Goal: Information Seeking & Learning: Learn about a topic

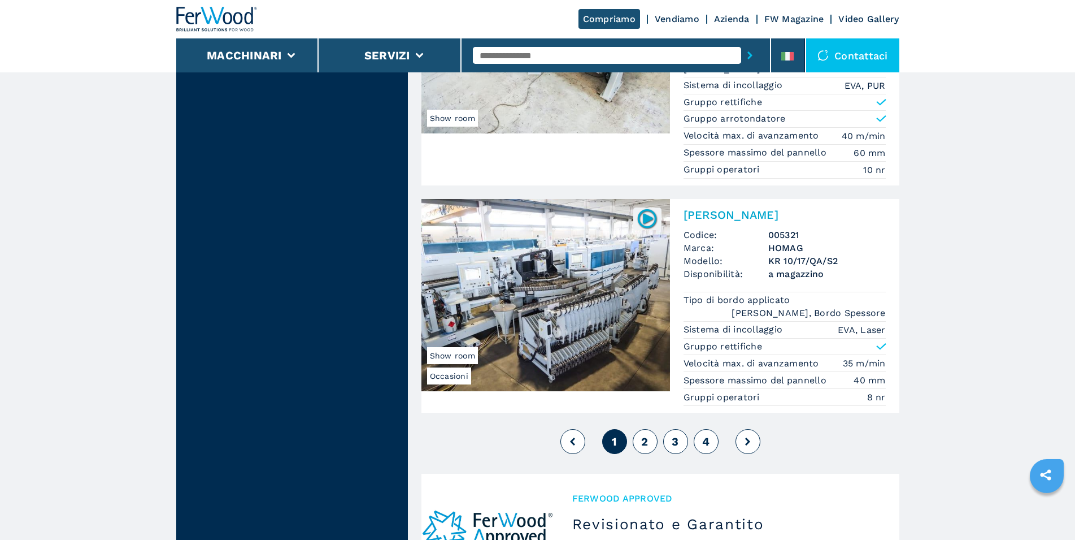
scroll to position [2997, 0]
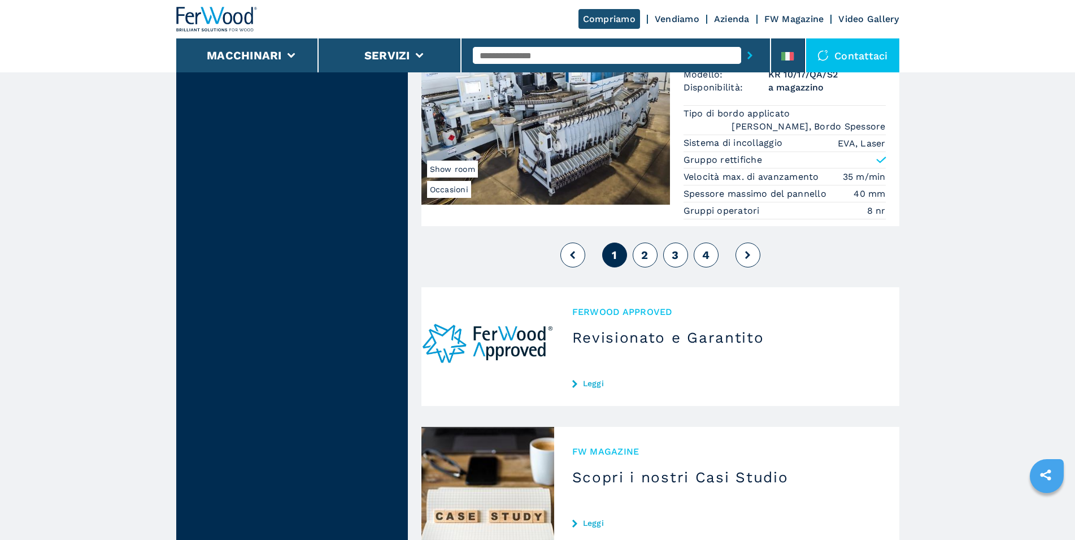
click at [645, 260] on span "2" at bounding box center [644, 255] width 7 height 14
click at [645, 255] on span "2" at bounding box center [644, 255] width 7 height 14
click at [747, 255] on icon at bounding box center [747, 255] width 5 height 8
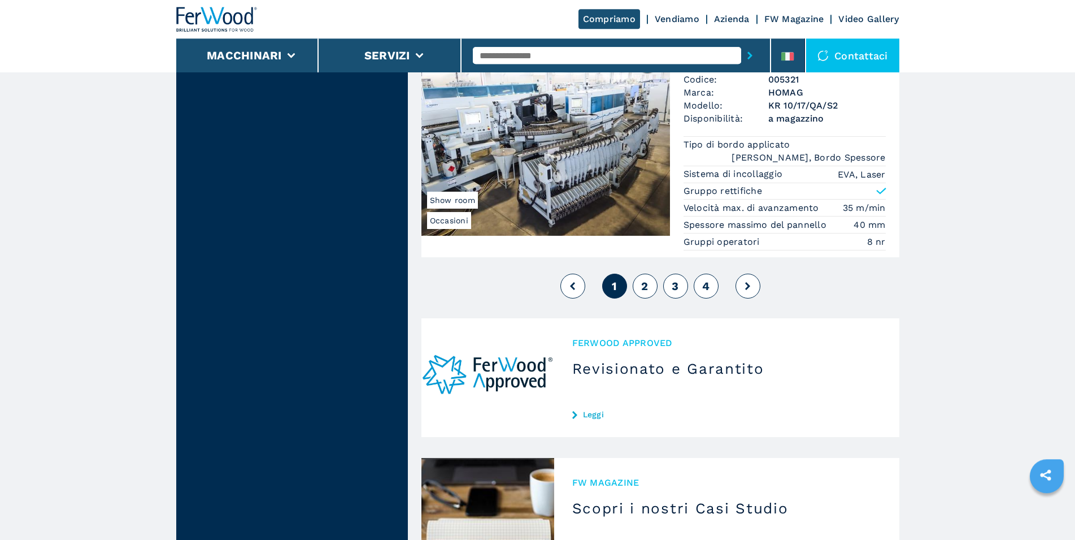
scroll to position [2885, 0]
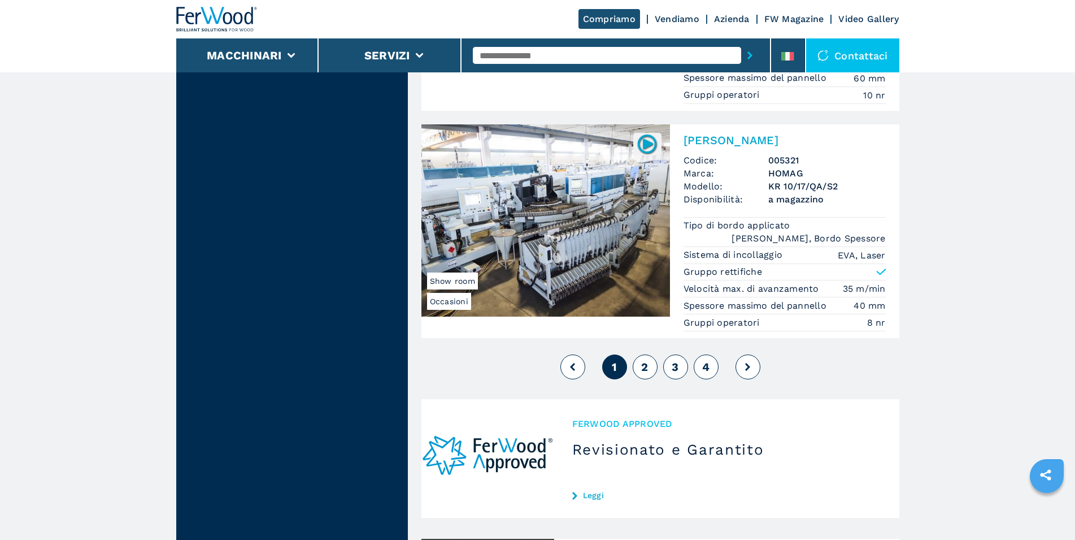
click at [646, 366] on span "2" at bounding box center [644, 367] width 7 height 14
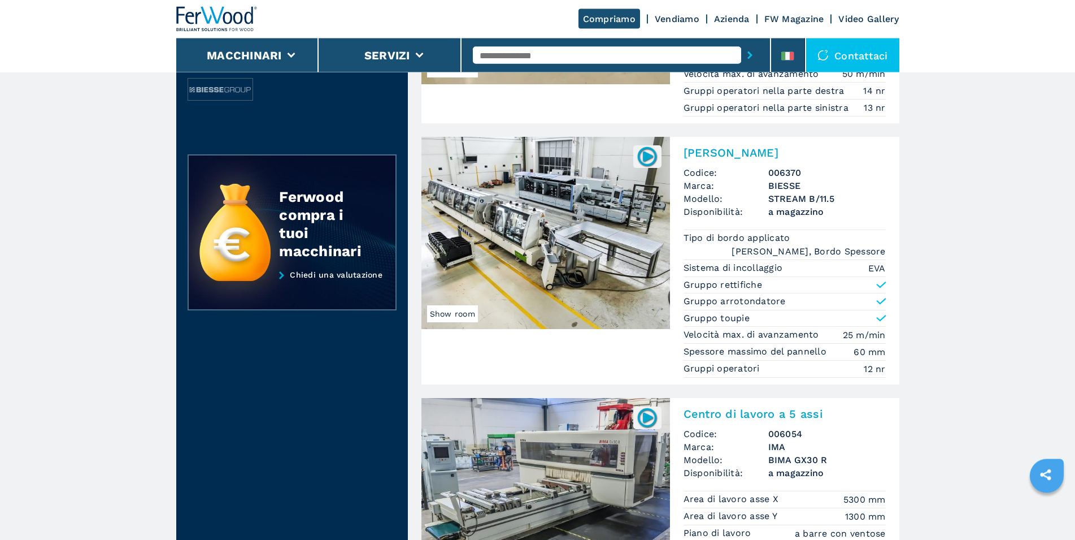
scroll to position [288, 0]
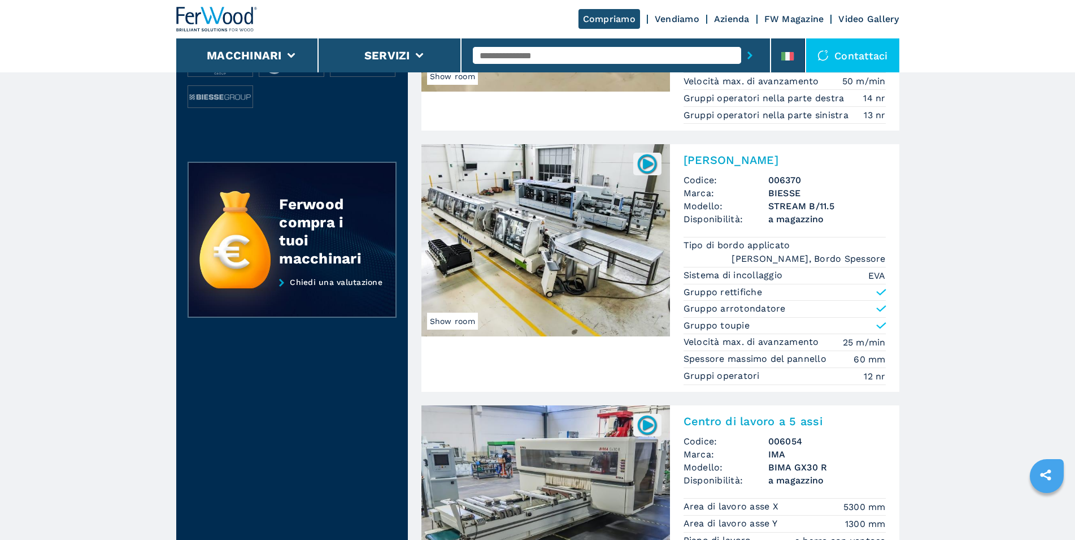
click at [559, 225] on img at bounding box center [546, 240] width 249 height 192
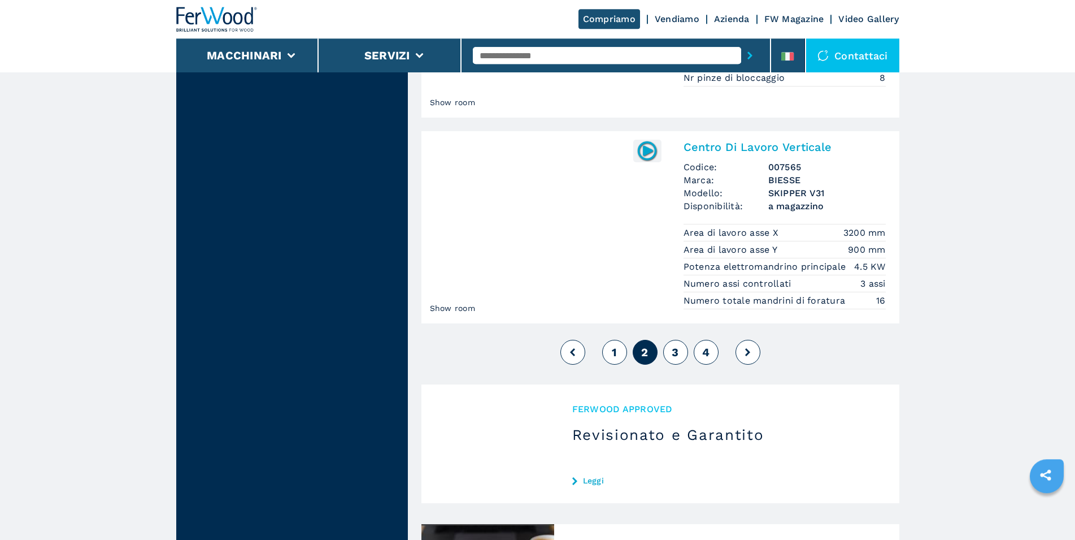
scroll to position [2882, 0]
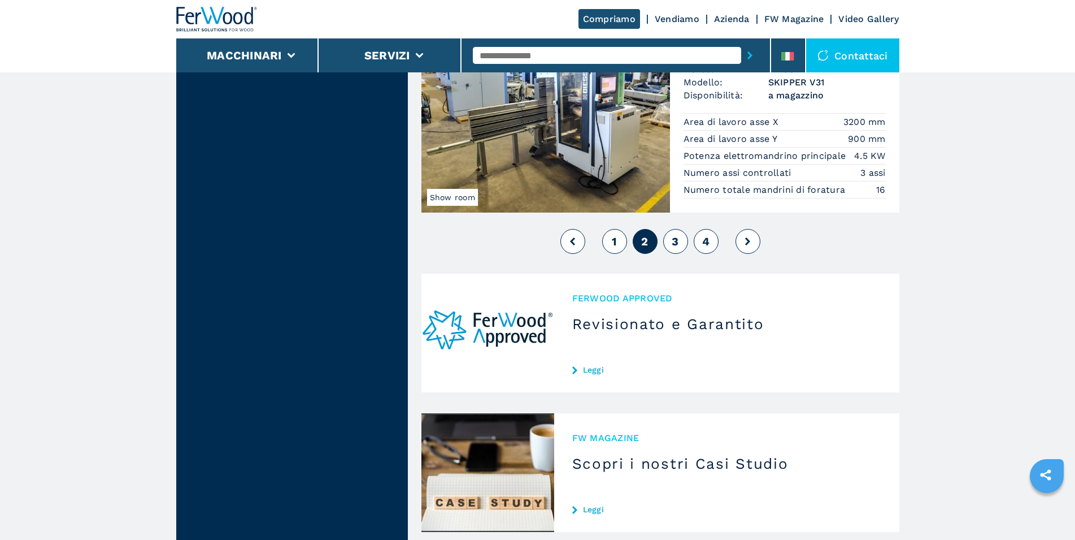
click at [677, 248] on span "3" at bounding box center [675, 242] width 7 height 14
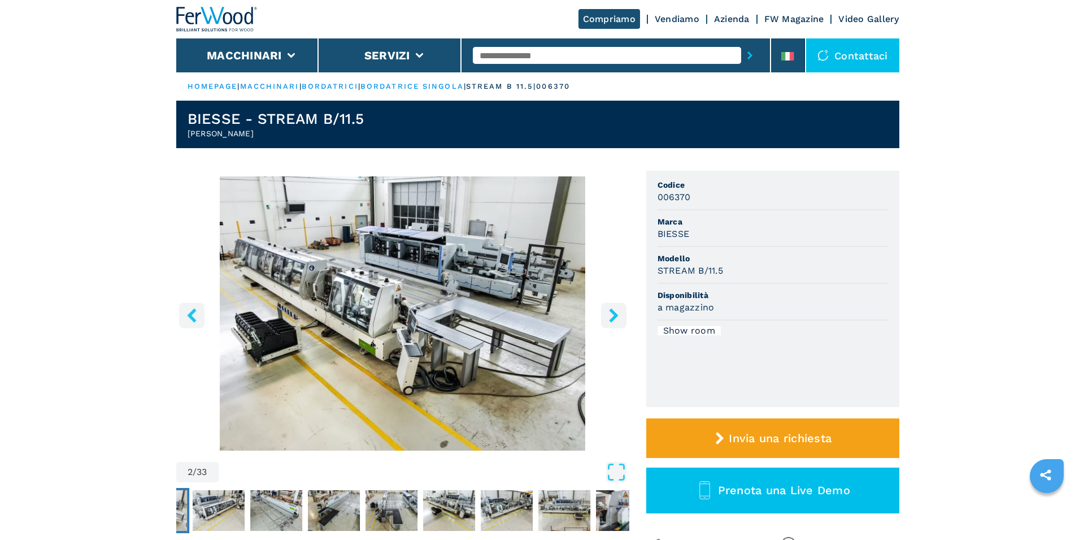
click at [608, 319] on icon "right-button" at bounding box center [614, 315] width 14 height 14
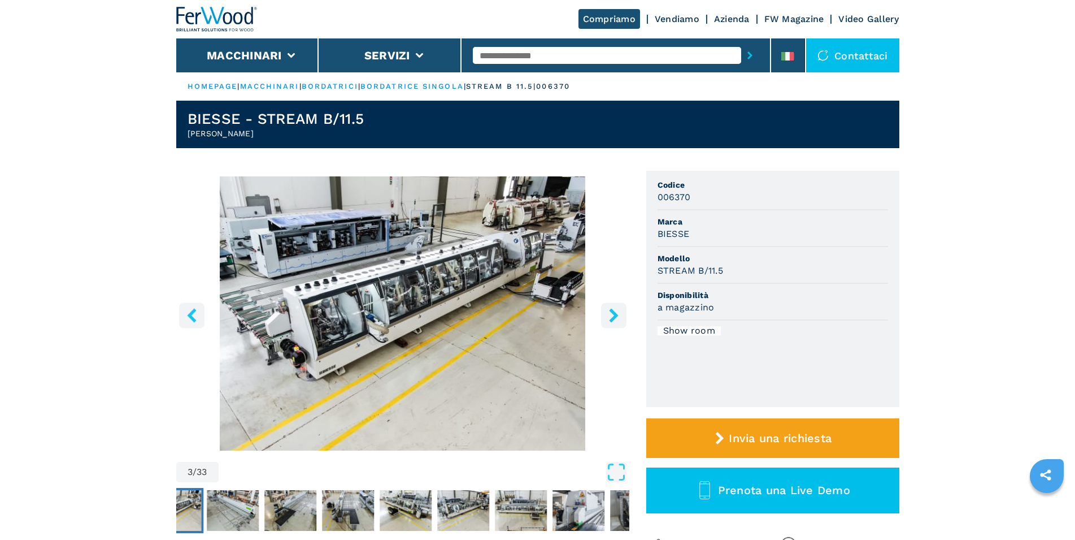
click at [608, 319] on icon "right-button" at bounding box center [614, 315] width 14 height 14
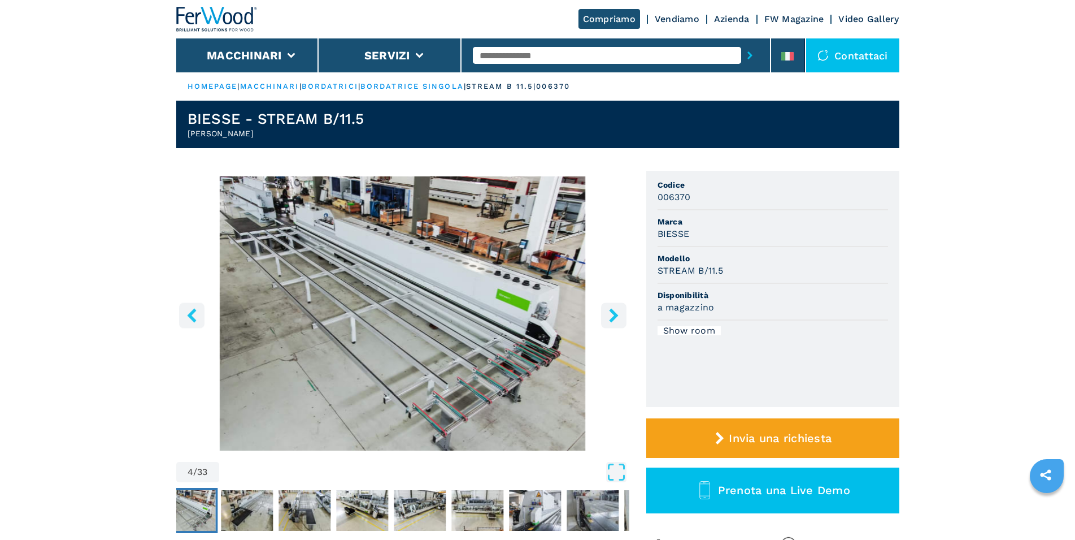
click at [617, 317] on icon "right-button" at bounding box center [614, 315] width 14 height 14
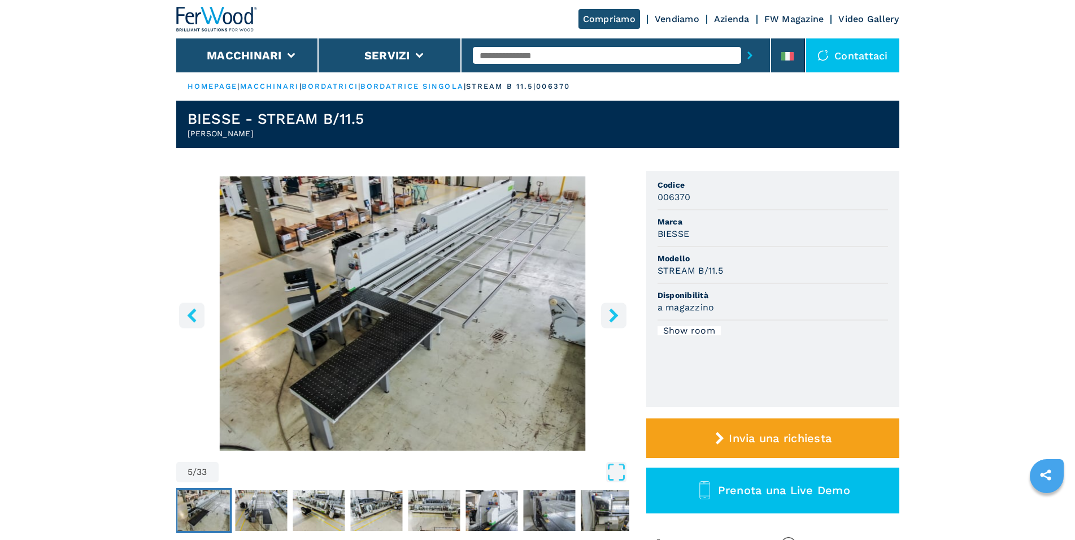
click at [617, 320] on icon "right-button" at bounding box center [614, 315] width 14 height 14
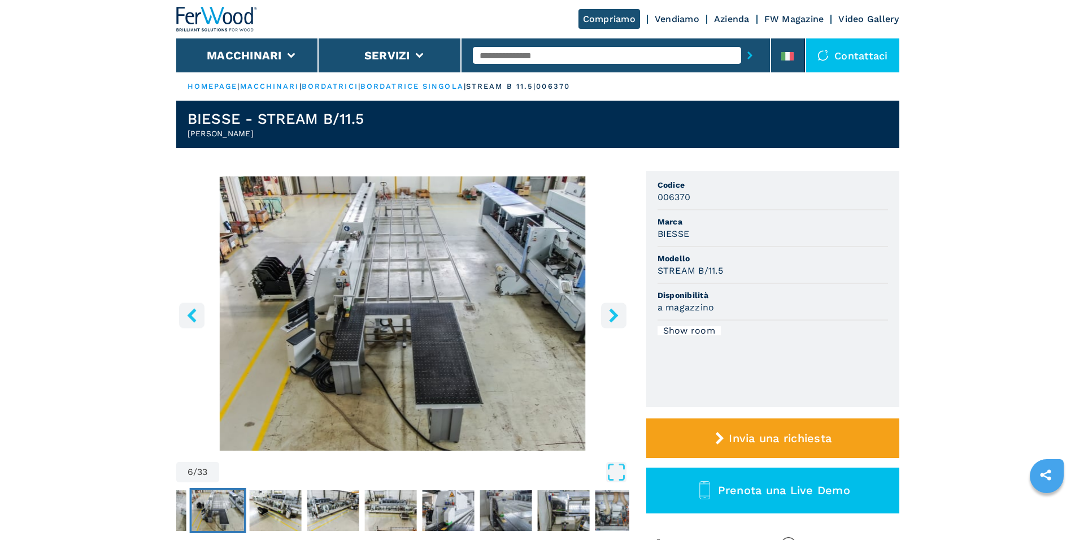
click at [617, 320] on icon "right-button" at bounding box center [614, 315] width 14 height 14
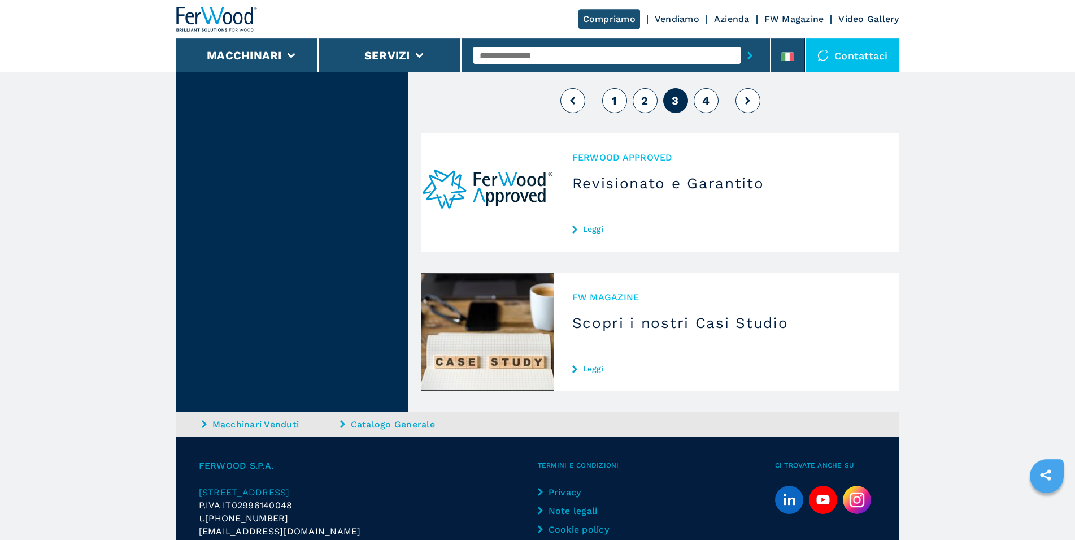
scroll to position [2940, 0]
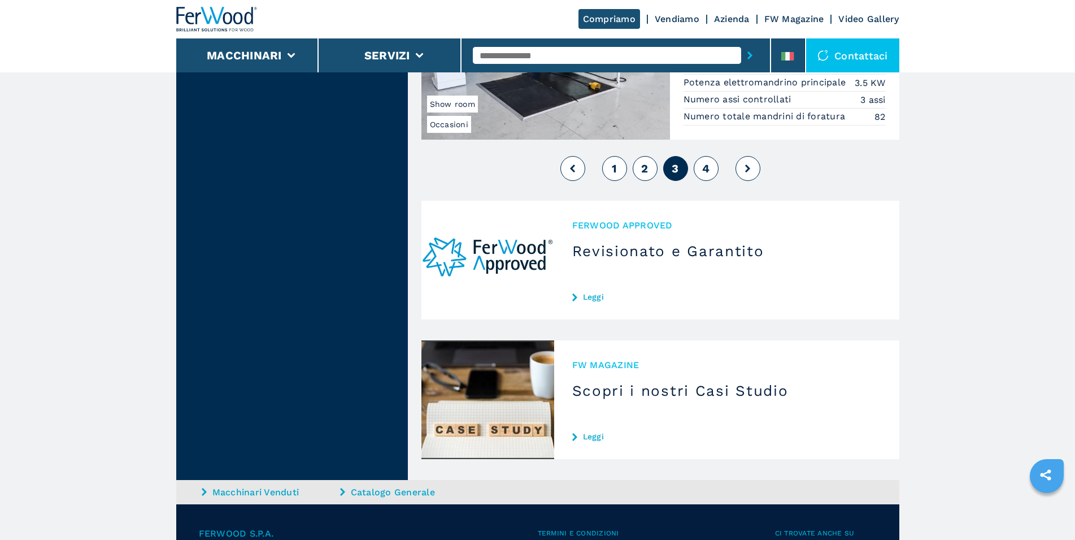
click at [706, 168] on span "4" at bounding box center [705, 169] width 7 height 14
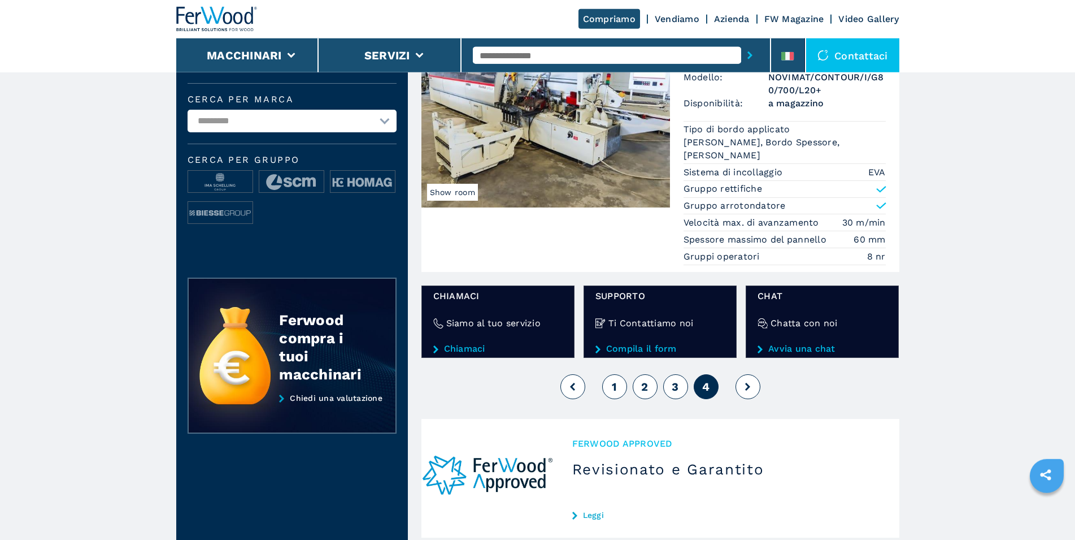
scroll to position [77, 0]
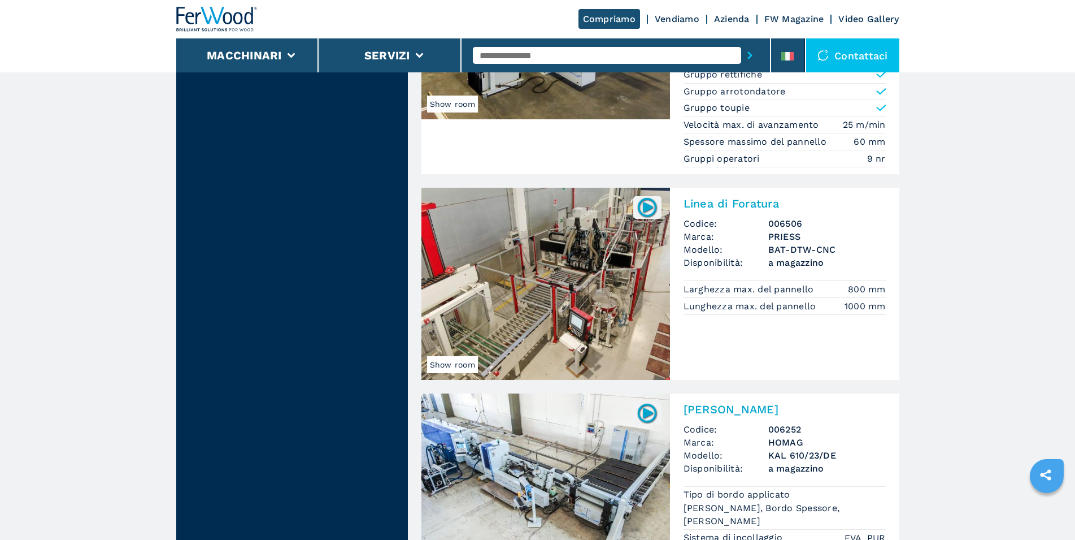
scroll to position [2485, 0]
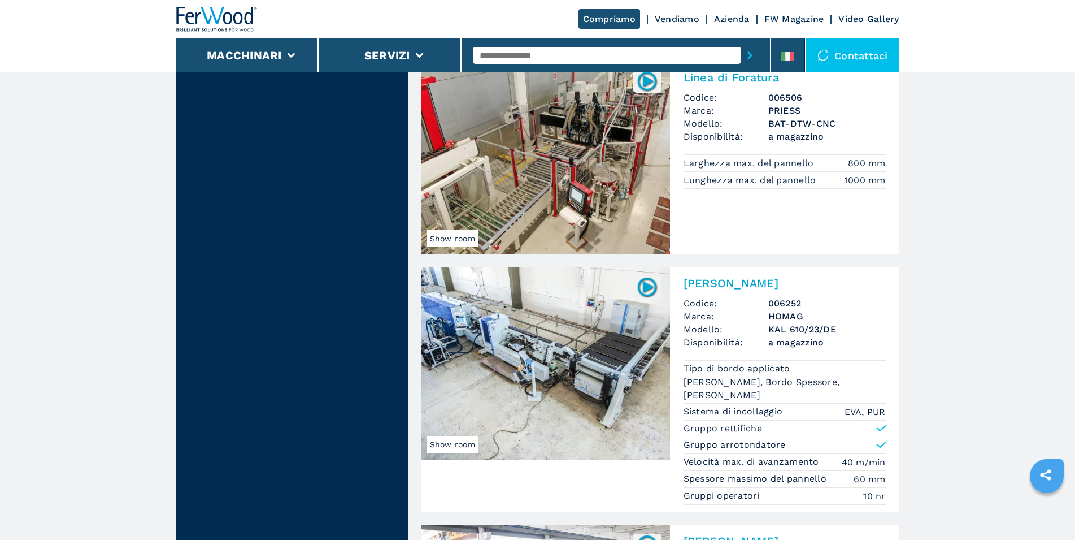
click at [546, 339] on img at bounding box center [546, 363] width 249 height 192
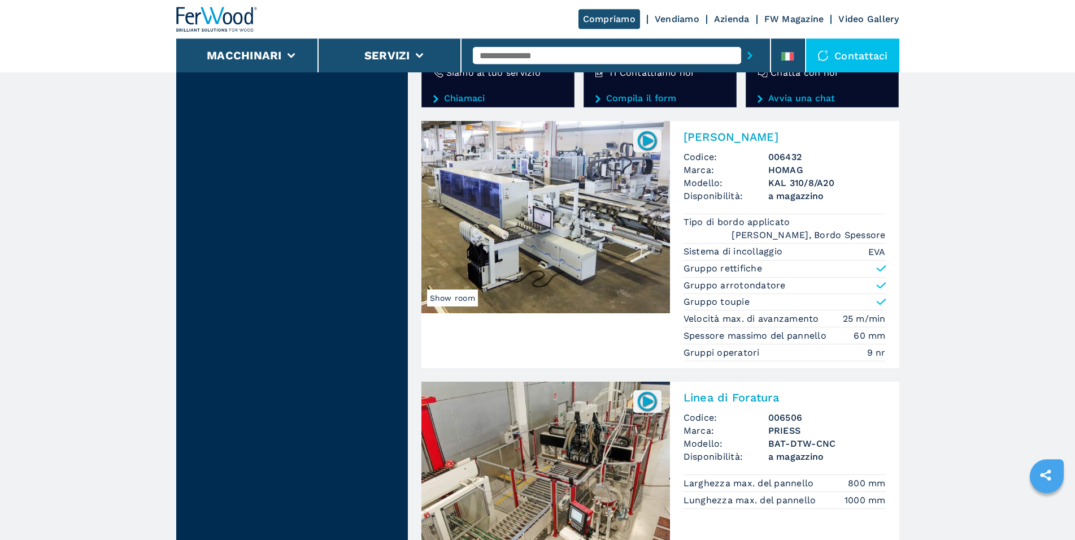
scroll to position [1960, 0]
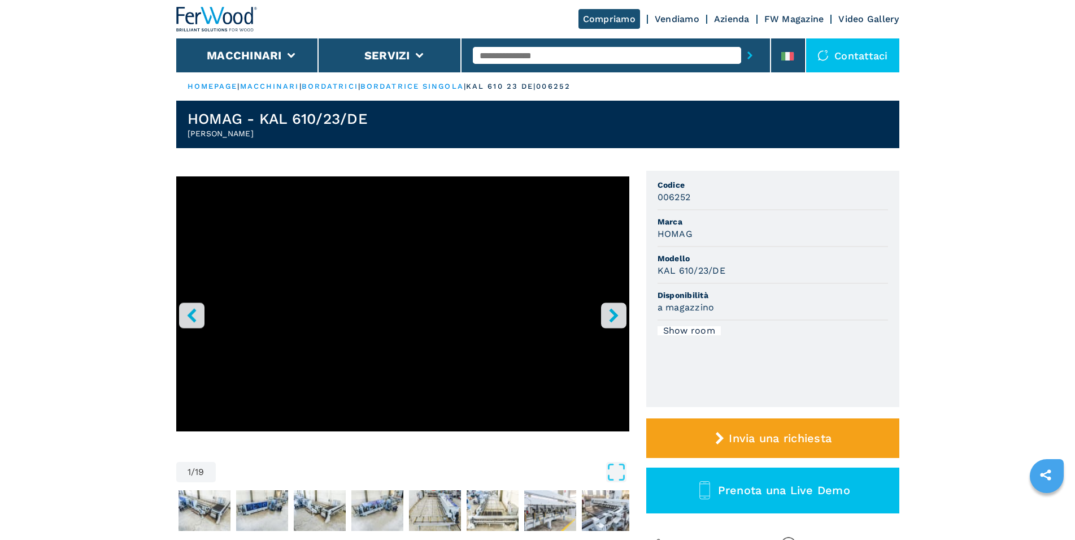
scroll to position [58, 0]
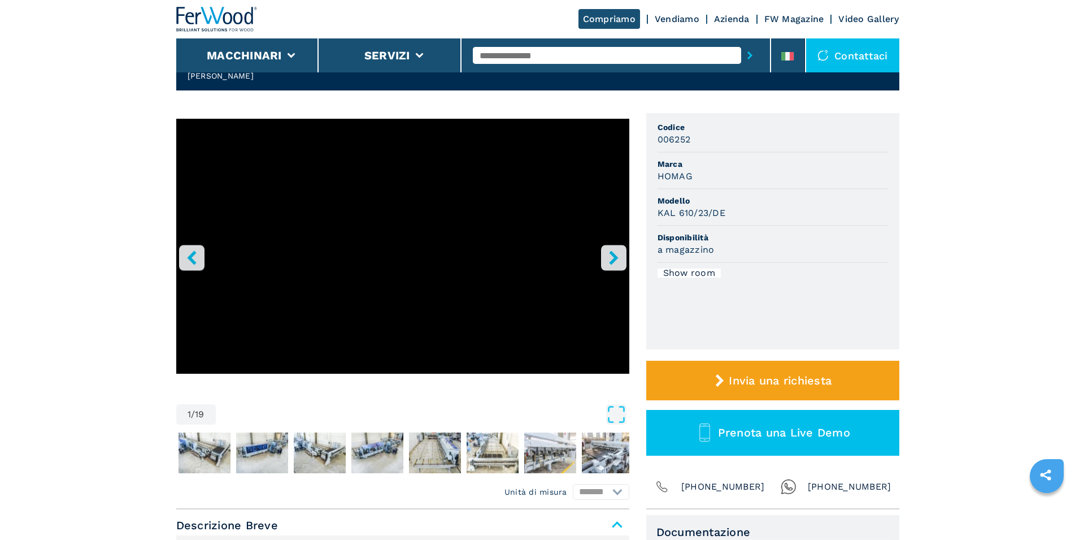
click at [621, 257] on button "right-button" at bounding box center [613, 257] width 25 height 25
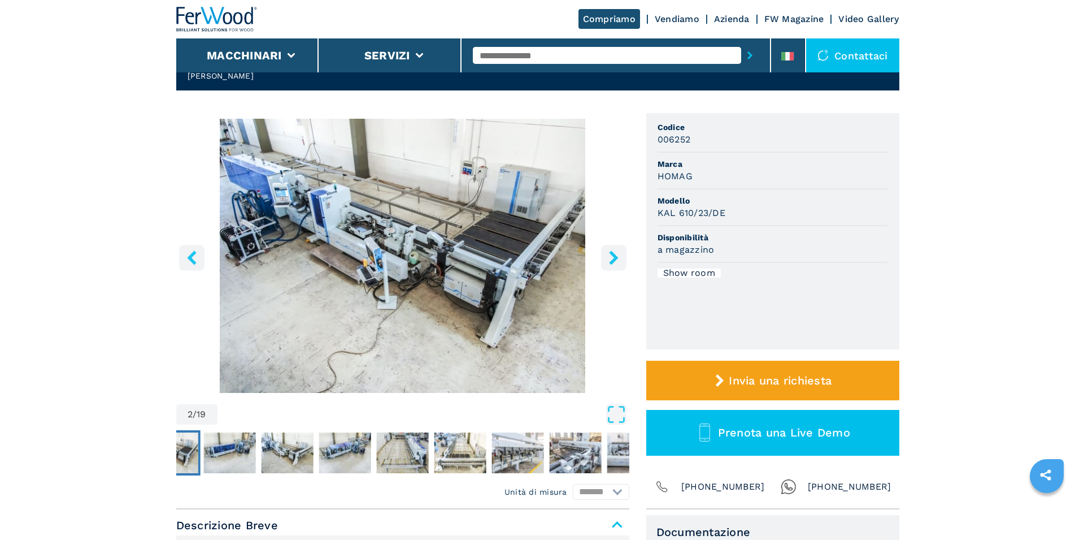
click at [619, 258] on icon "right-button" at bounding box center [614, 257] width 14 height 14
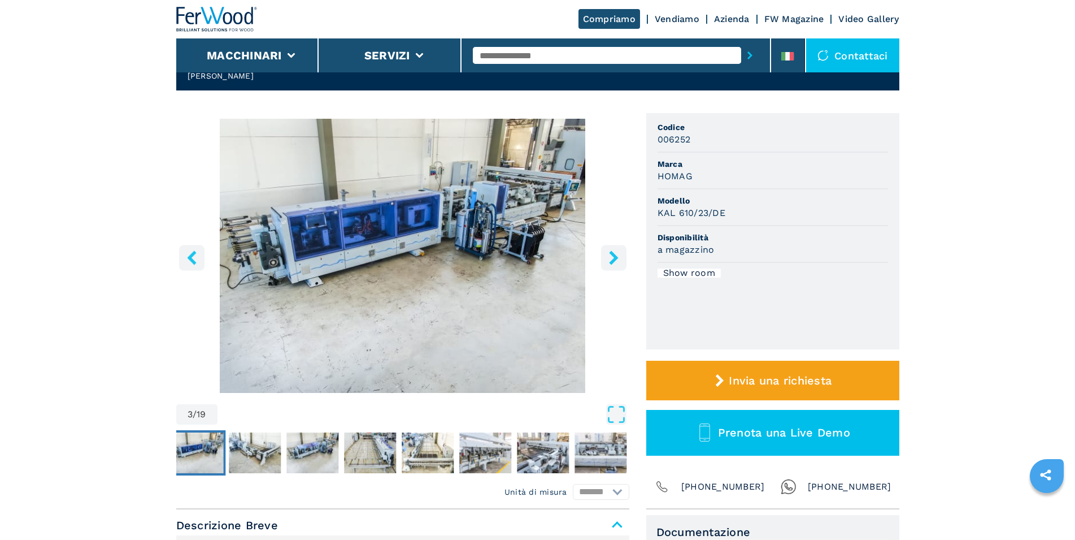
click at [619, 258] on icon "right-button" at bounding box center [614, 257] width 14 height 14
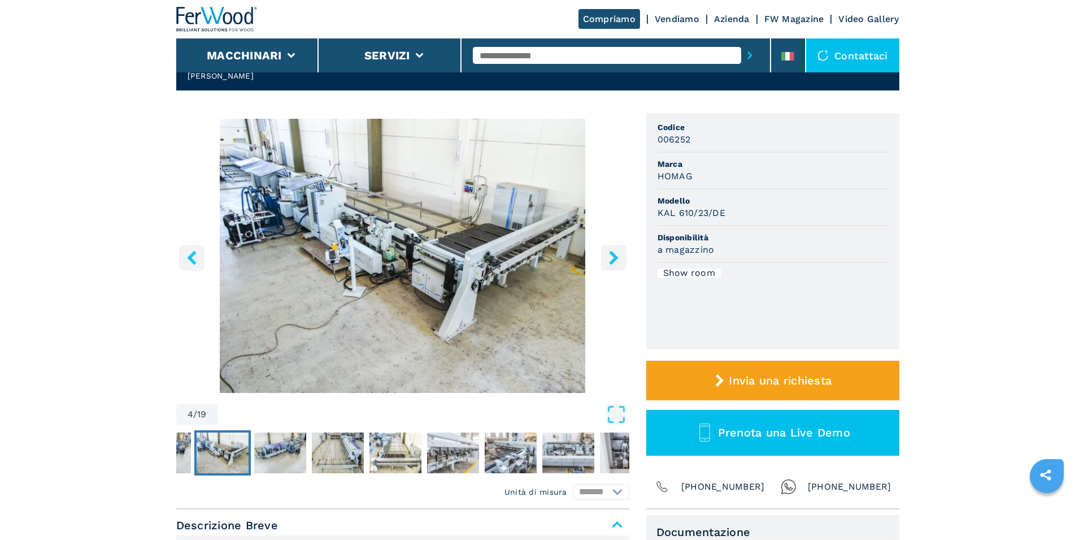
click at [363, 223] on img "Go to Slide 4" at bounding box center [402, 256] width 453 height 274
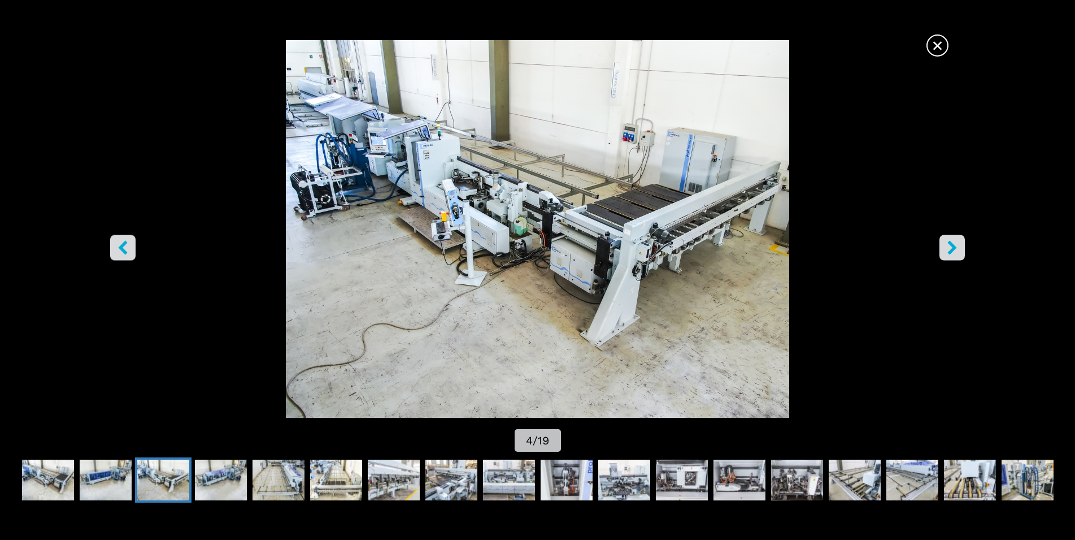
click at [953, 248] on icon "right-button" at bounding box center [952, 247] width 9 height 14
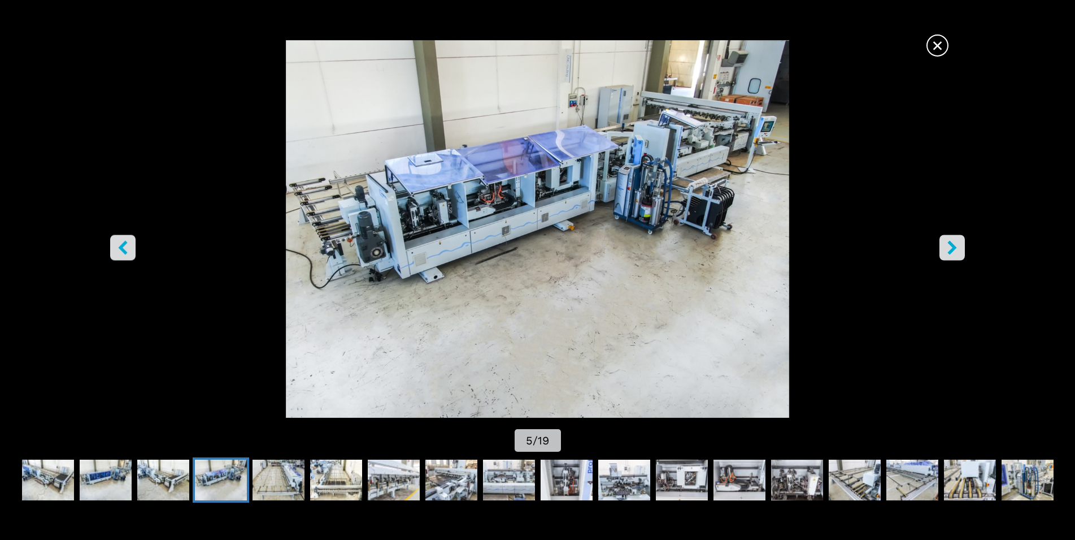
click at [952, 248] on icon "right-button" at bounding box center [952, 247] width 14 height 14
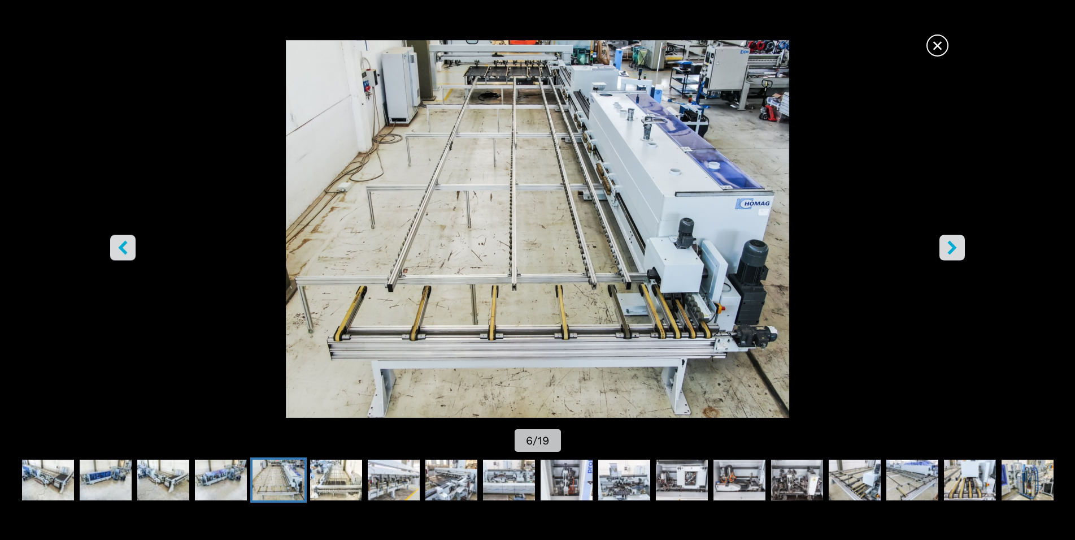
click at [952, 248] on icon "right-button" at bounding box center [952, 247] width 14 height 14
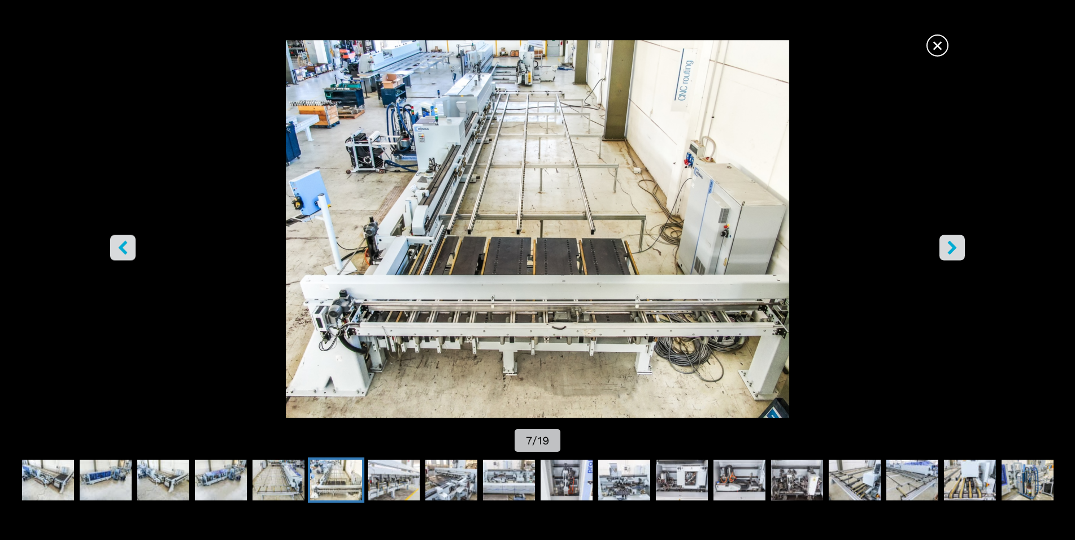
click at [952, 248] on icon "right-button" at bounding box center [952, 247] width 14 height 14
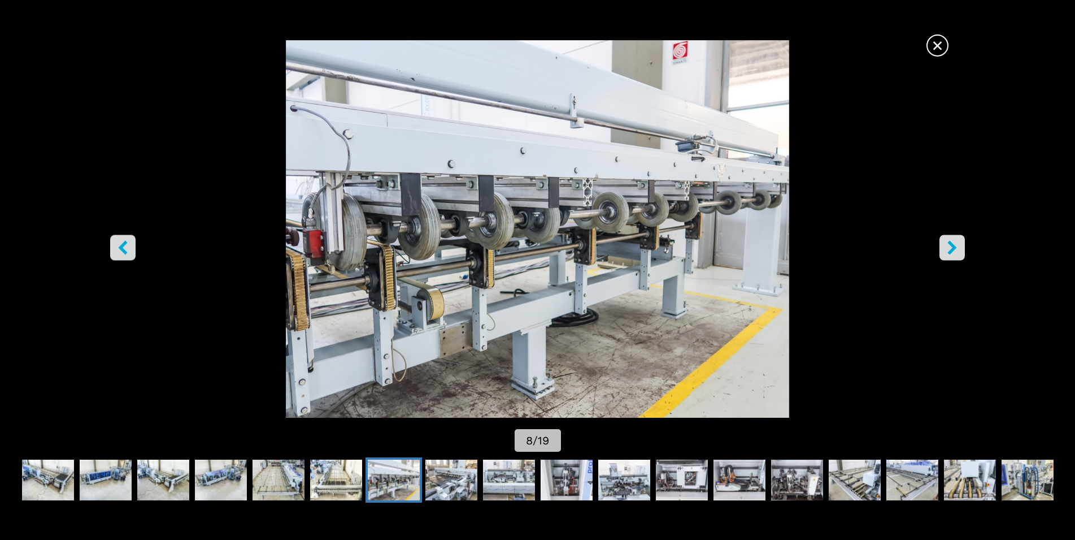
click at [951, 248] on icon "right-button" at bounding box center [952, 247] width 14 height 14
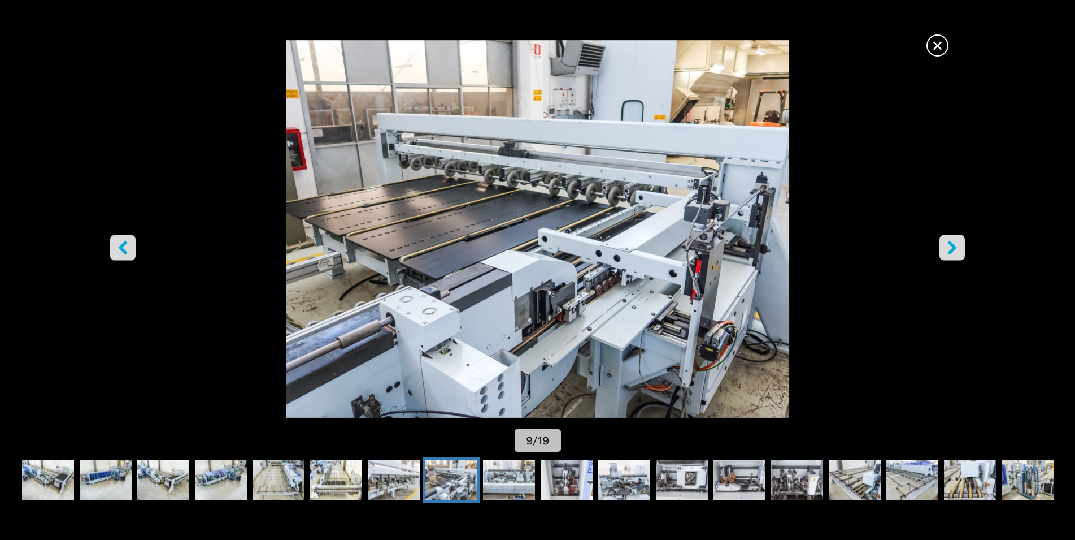
click at [962, 251] on button "right-button" at bounding box center [952, 247] width 25 height 25
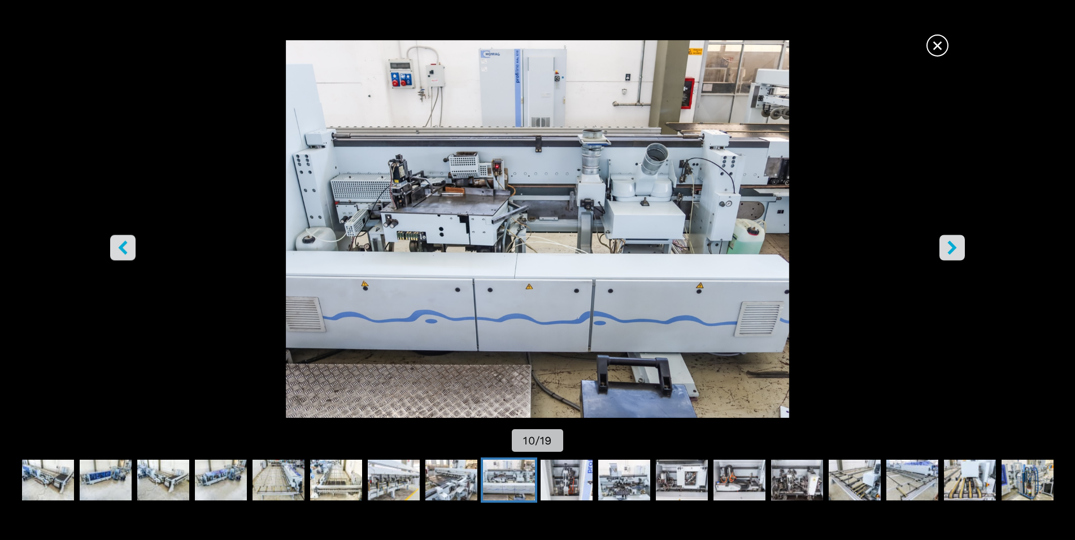
click at [962, 251] on button "right-button" at bounding box center [952, 247] width 25 height 25
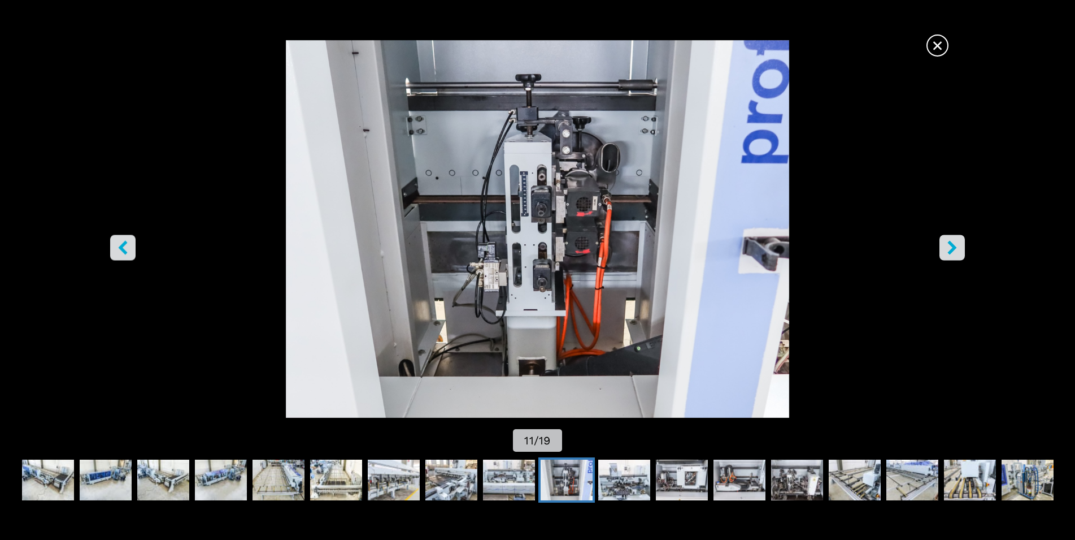
click at [961, 251] on button "right-button" at bounding box center [952, 247] width 25 height 25
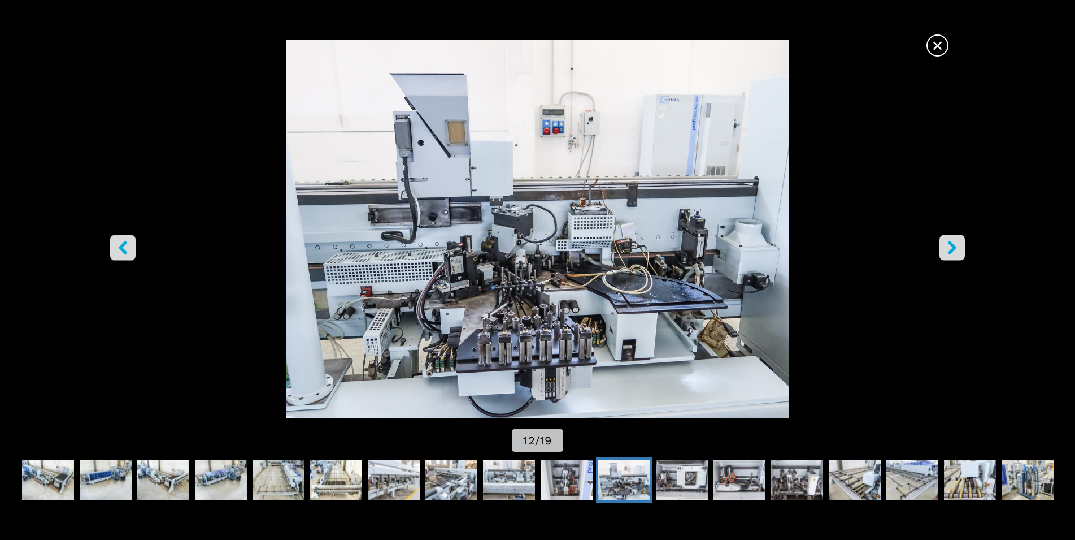
click at [961, 251] on button "right-button" at bounding box center [952, 247] width 25 height 25
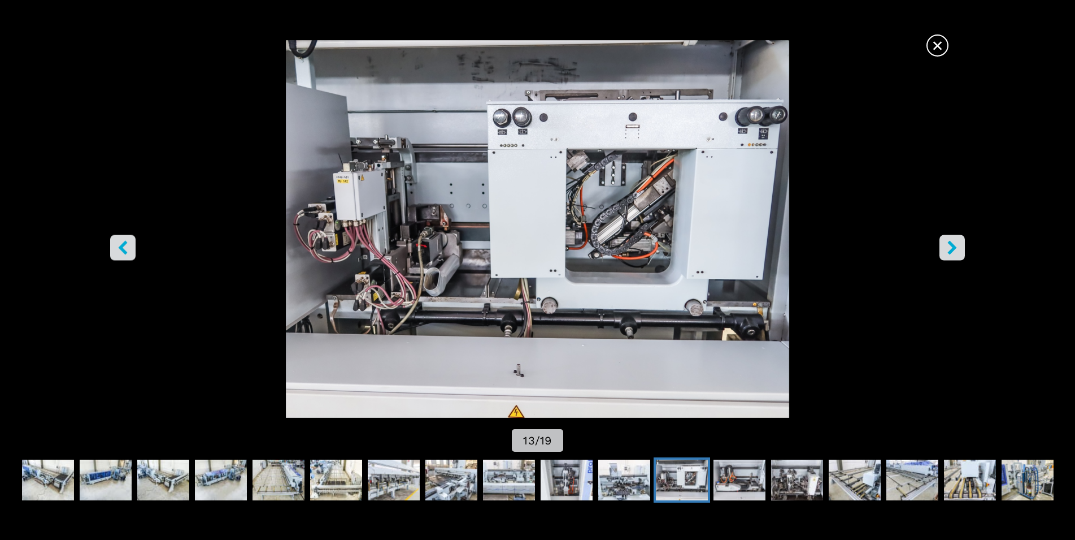
click at [961, 251] on button "right-button" at bounding box center [952, 247] width 25 height 25
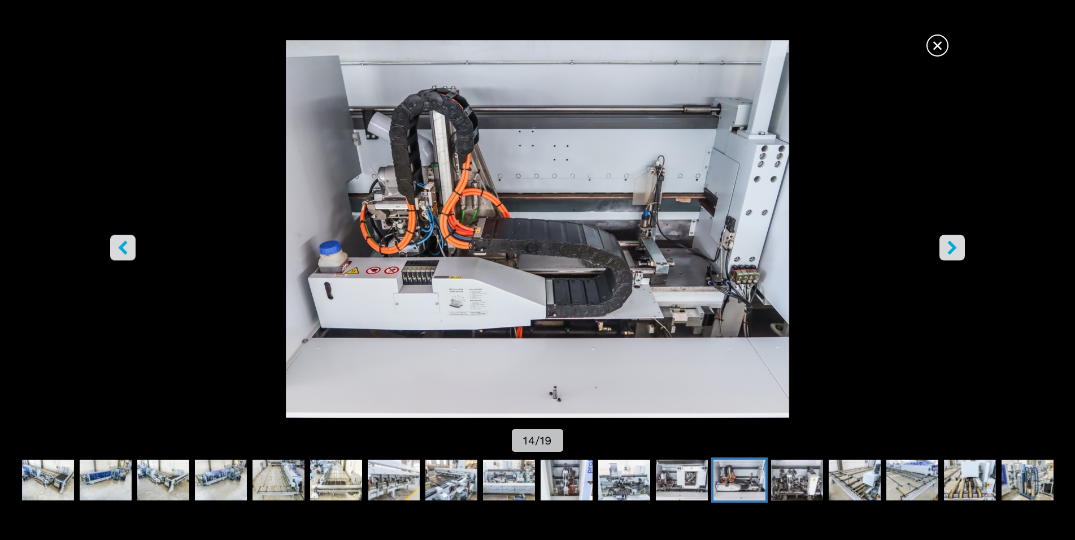
click at [961, 251] on button "right-button" at bounding box center [952, 247] width 25 height 25
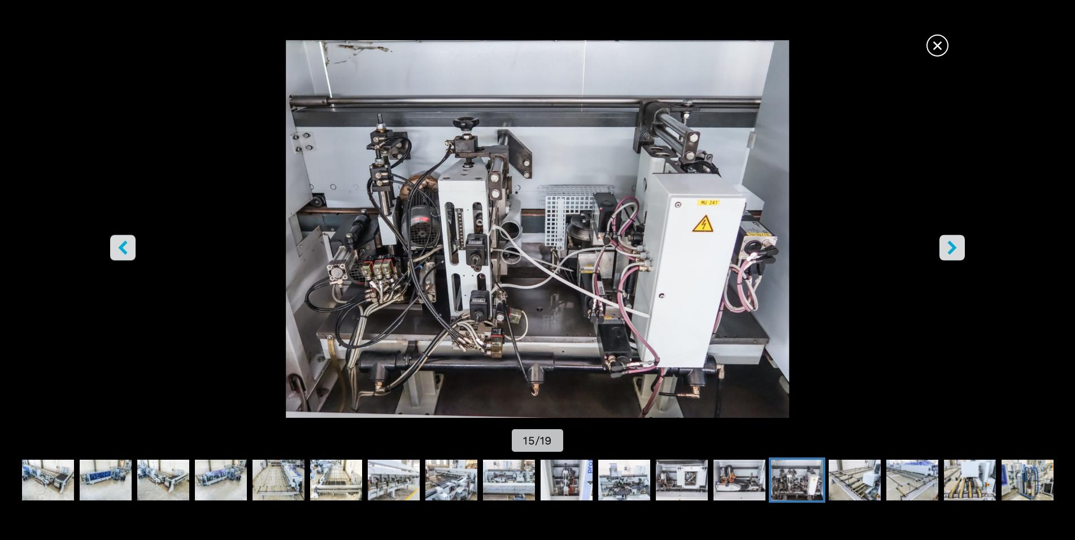
click at [961, 251] on button "right-button" at bounding box center [952, 247] width 25 height 25
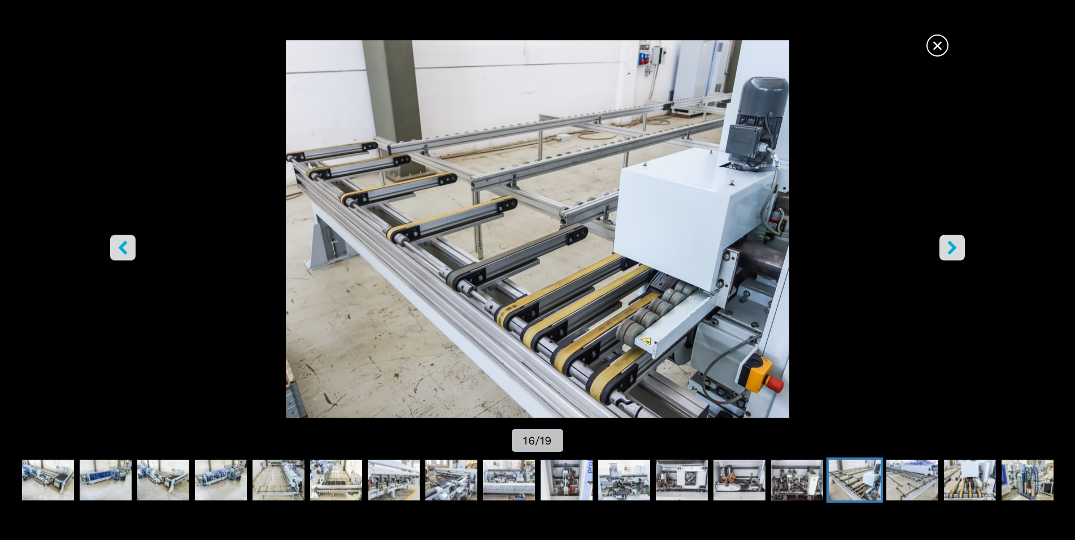
click at [961, 251] on button "right-button" at bounding box center [952, 247] width 25 height 25
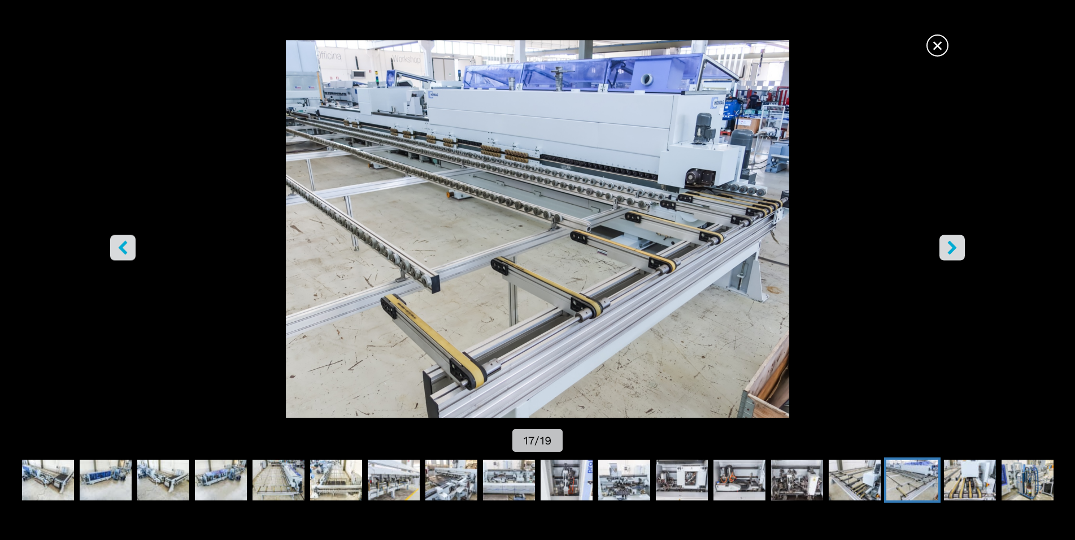
click at [961, 251] on button "right-button" at bounding box center [952, 247] width 25 height 25
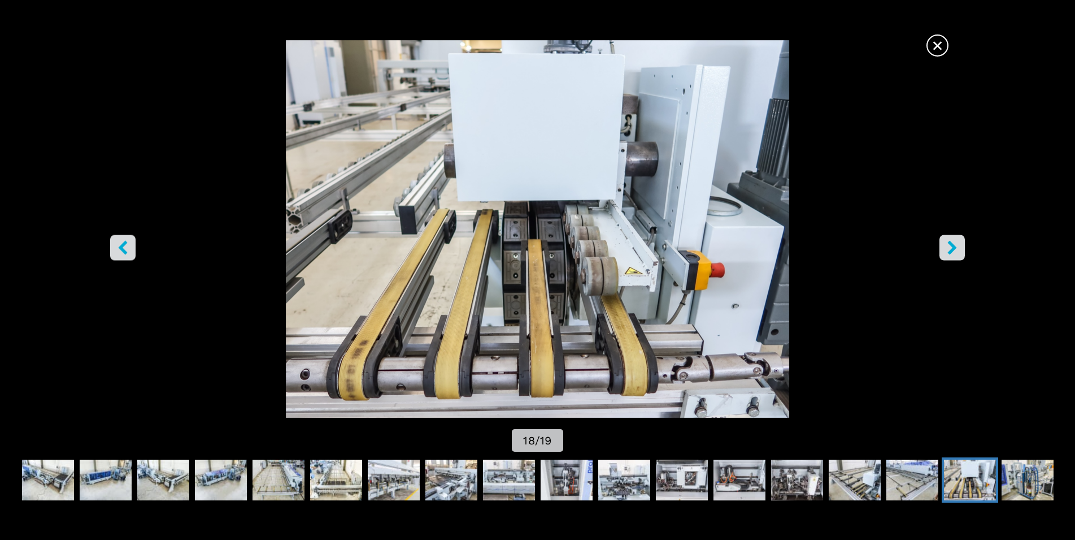
click at [961, 251] on button "right-button" at bounding box center [952, 247] width 25 height 25
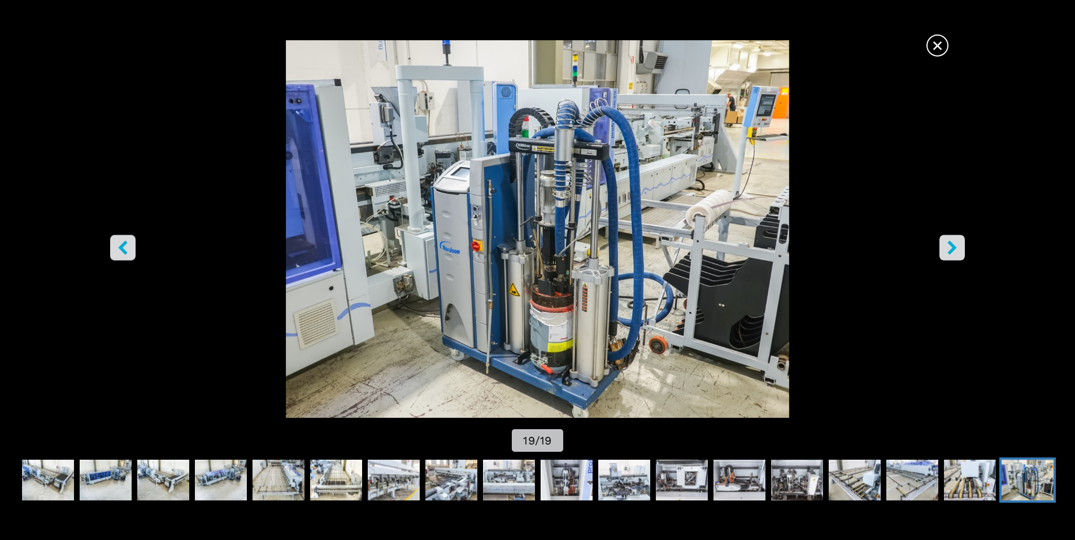
click at [961, 251] on button "right-button" at bounding box center [952, 247] width 25 height 25
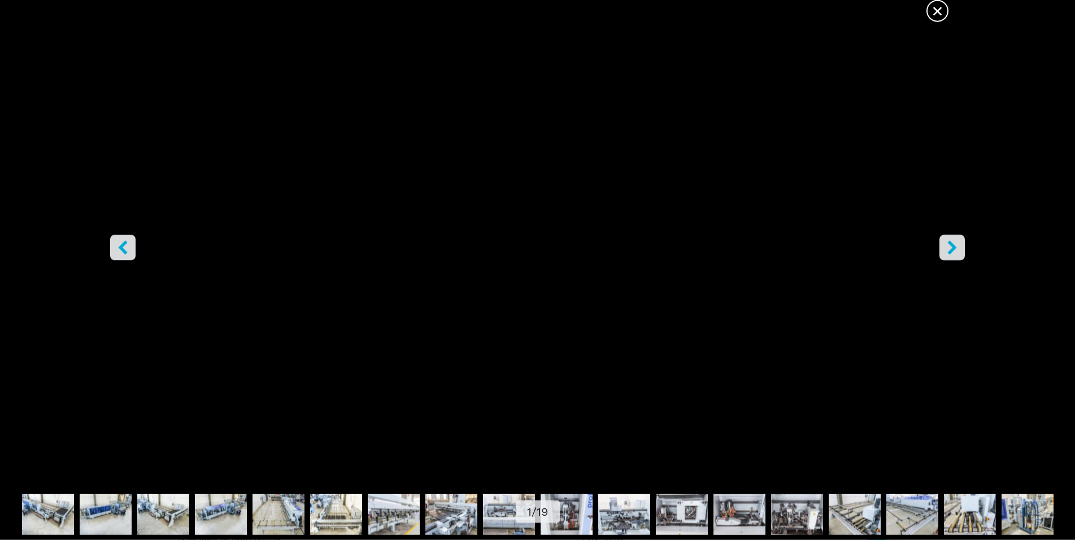
scroll to position [0, 0]
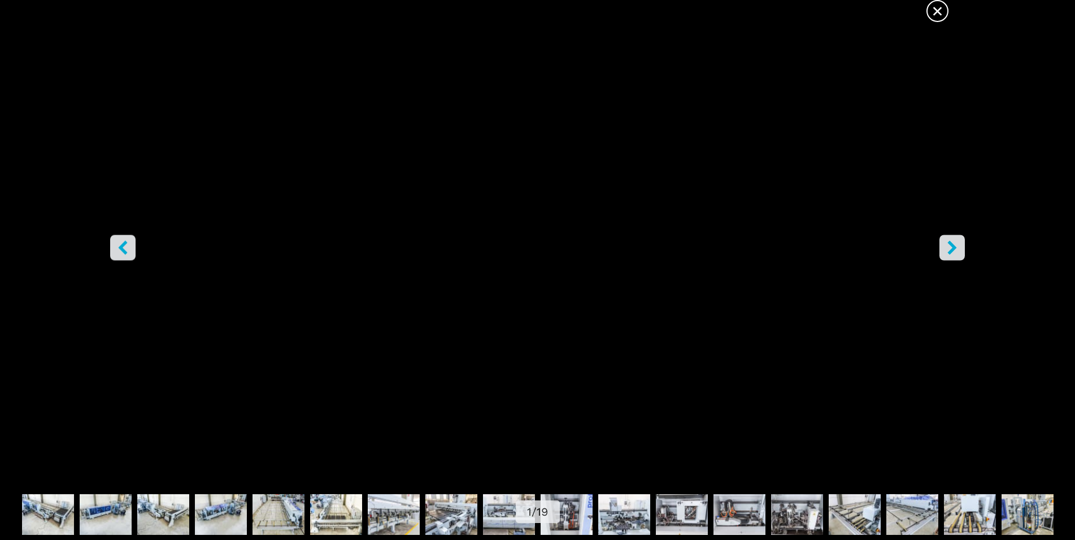
click at [943, 8] on span "×" at bounding box center [938, 9] width 20 height 20
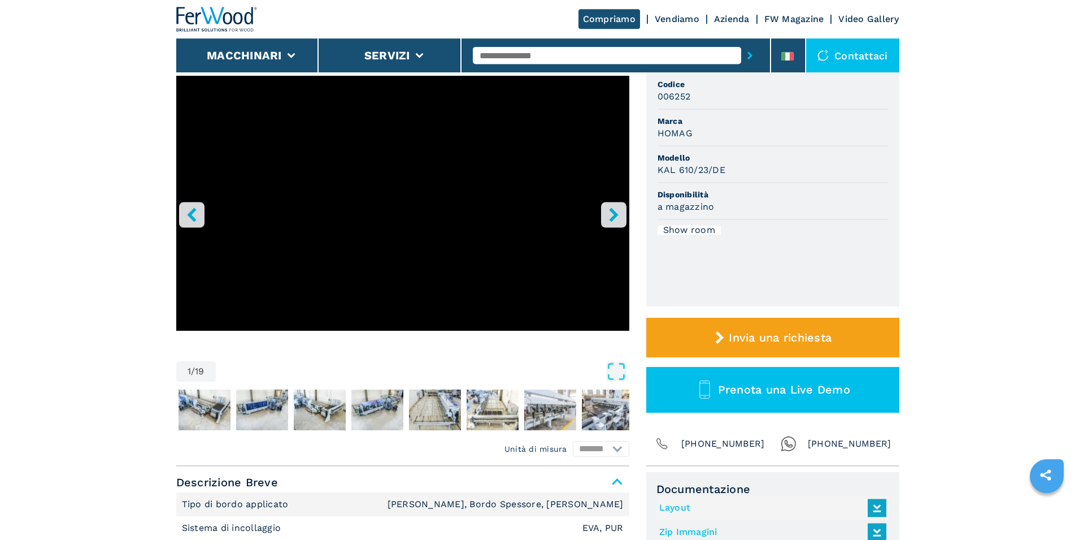
scroll to position [231, 0]
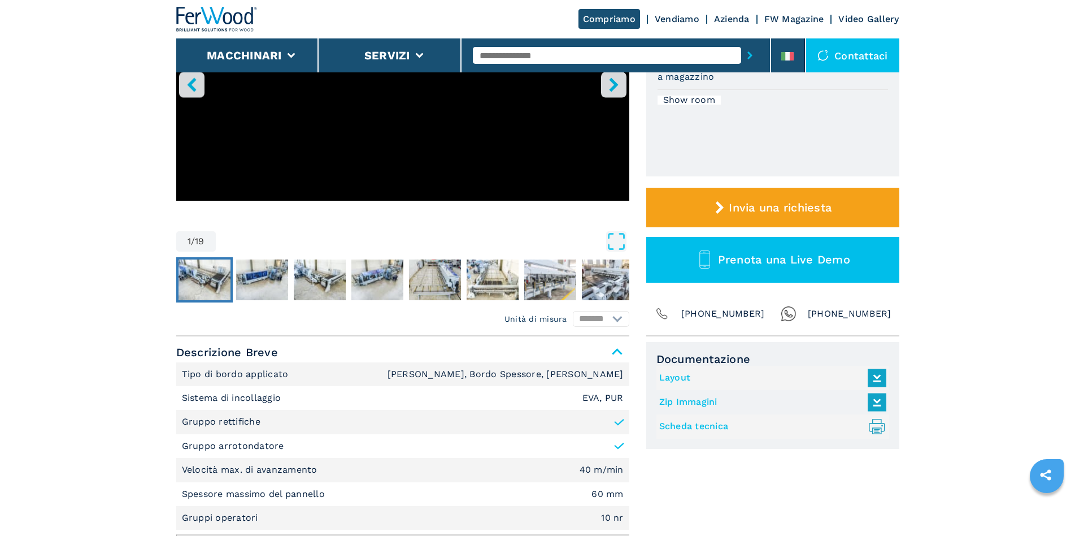
click at [222, 274] on img "Go to Slide 2" at bounding box center [205, 279] width 52 height 41
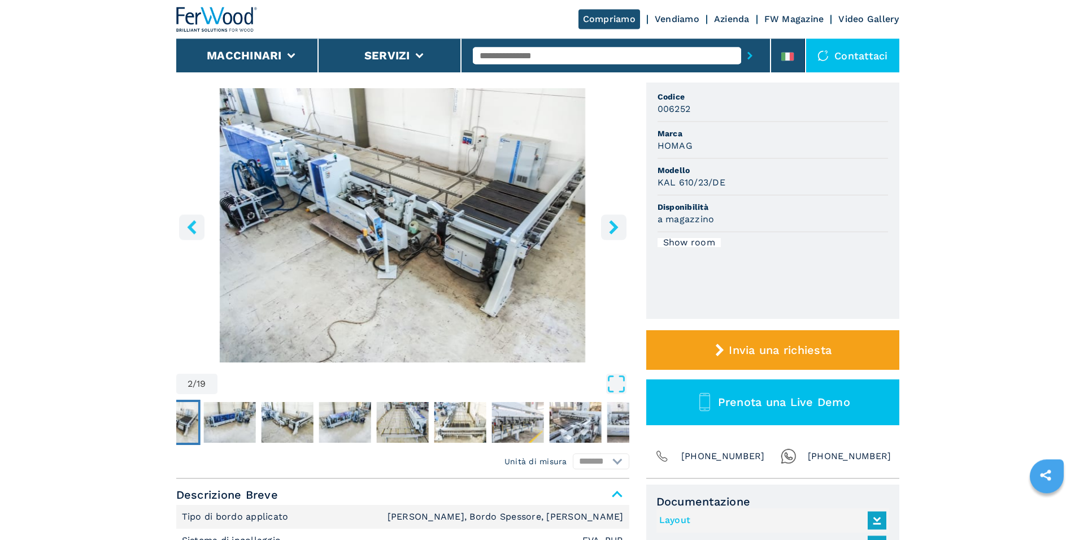
scroll to position [58, 0]
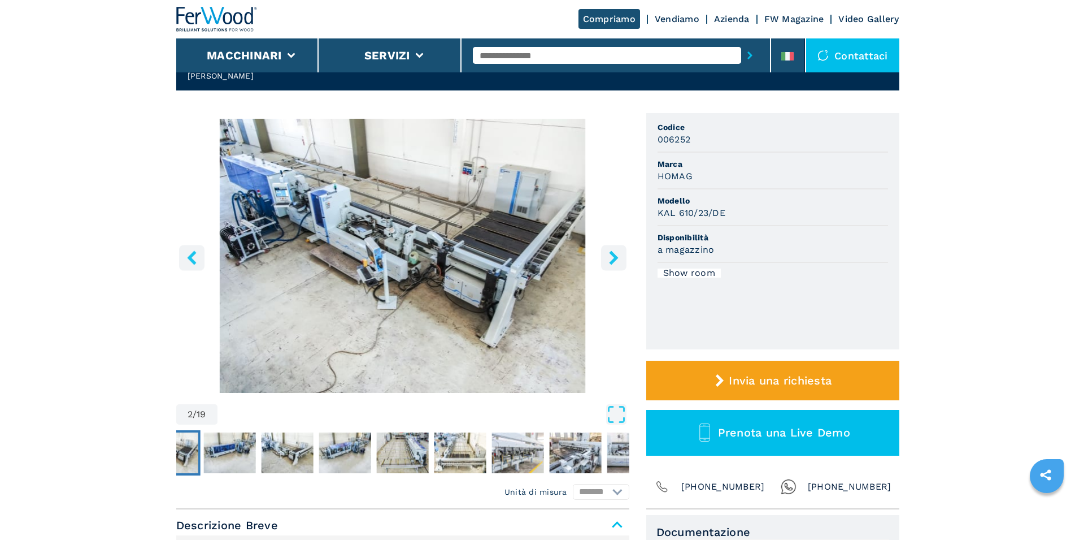
click at [519, 248] on img "Go to Slide 2" at bounding box center [402, 256] width 453 height 274
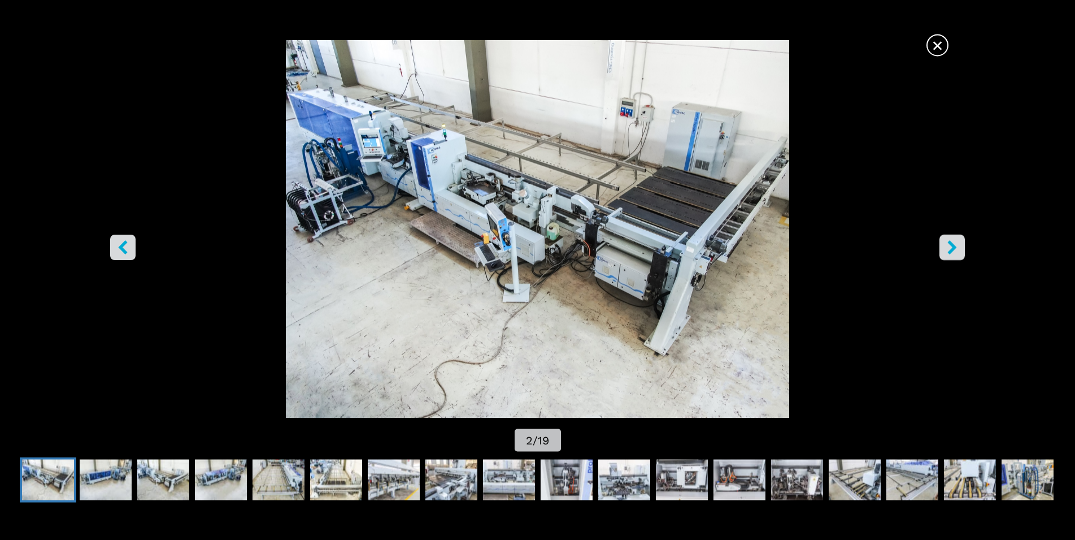
scroll to position [231, 0]
click at [940, 46] on span "×" at bounding box center [938, 43] width 20 height 20
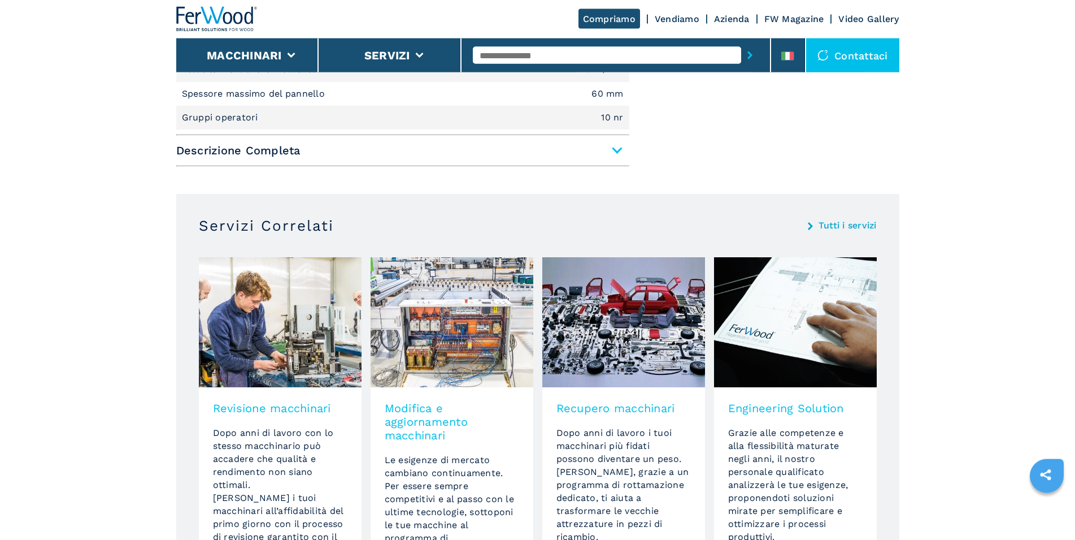
scroll to position [519, 0]
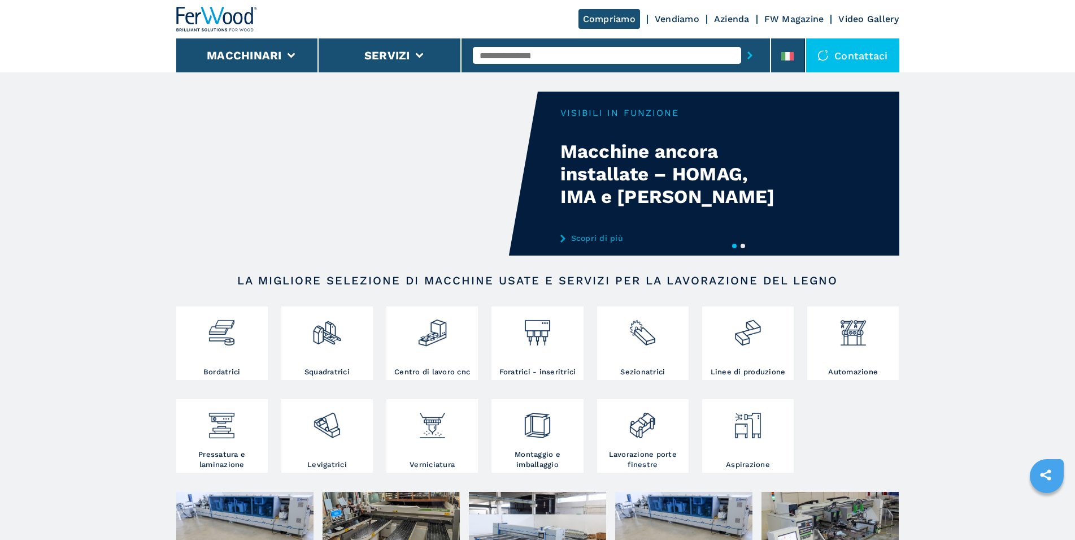
click at [435, 162] on video "Your browser does not support the video tag." at bounding box center [357, 174] width 362 height 164
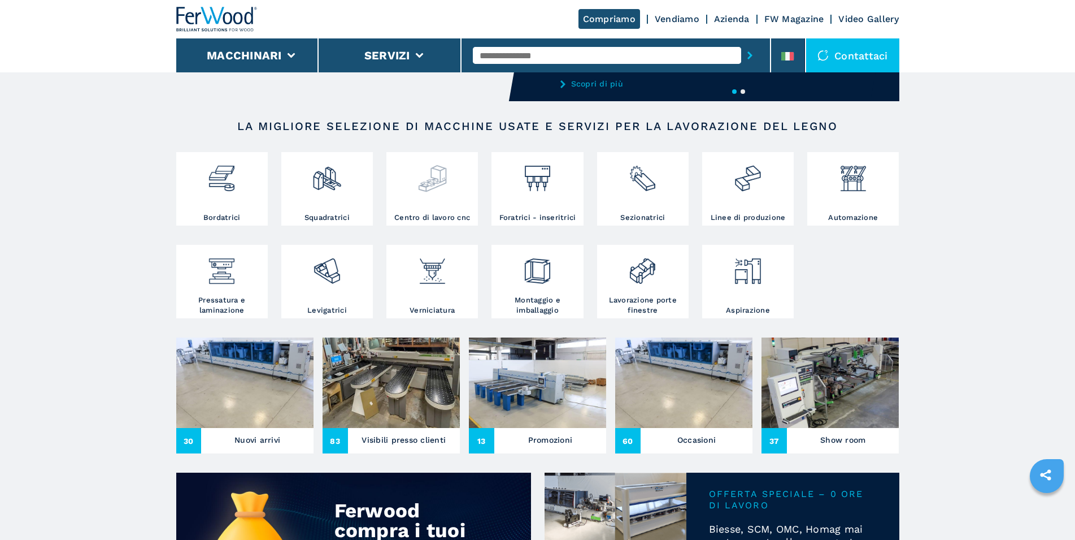
scroll to position [173, 0]
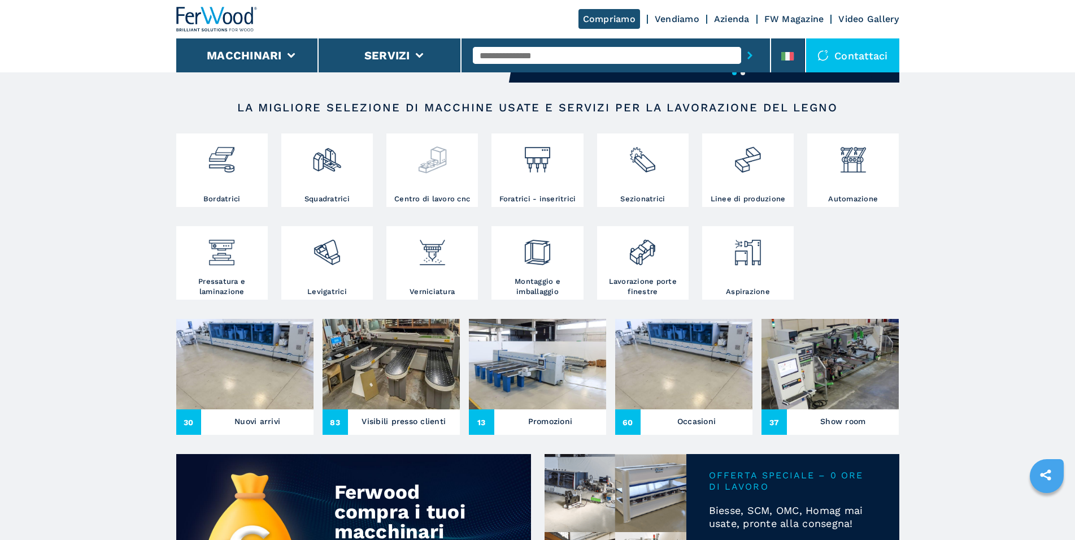
click at [435, 160] on img at bounding box center [433, 155] width 30 height 38
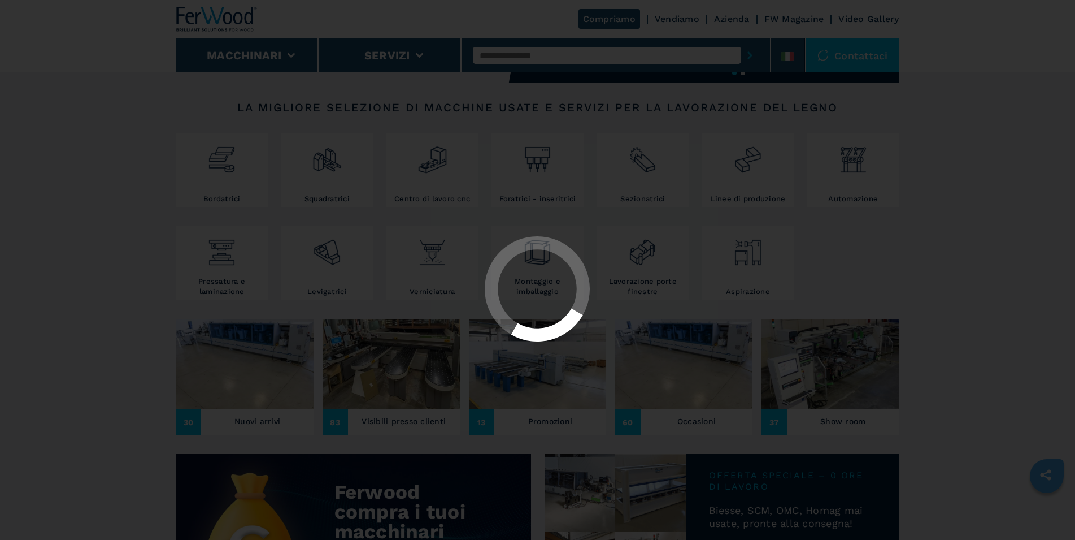
select select "**********"
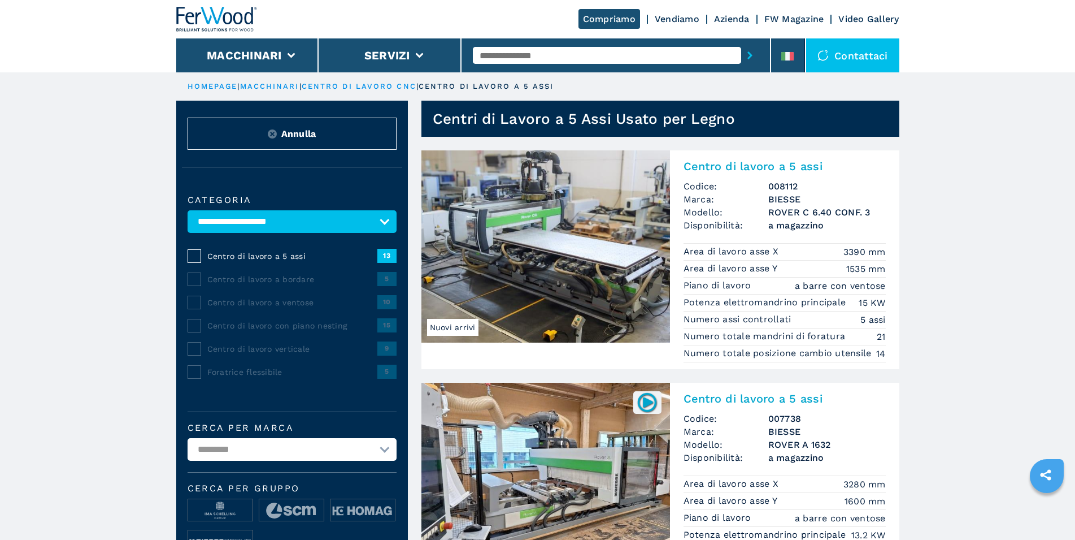
scroll to position [52, 0]
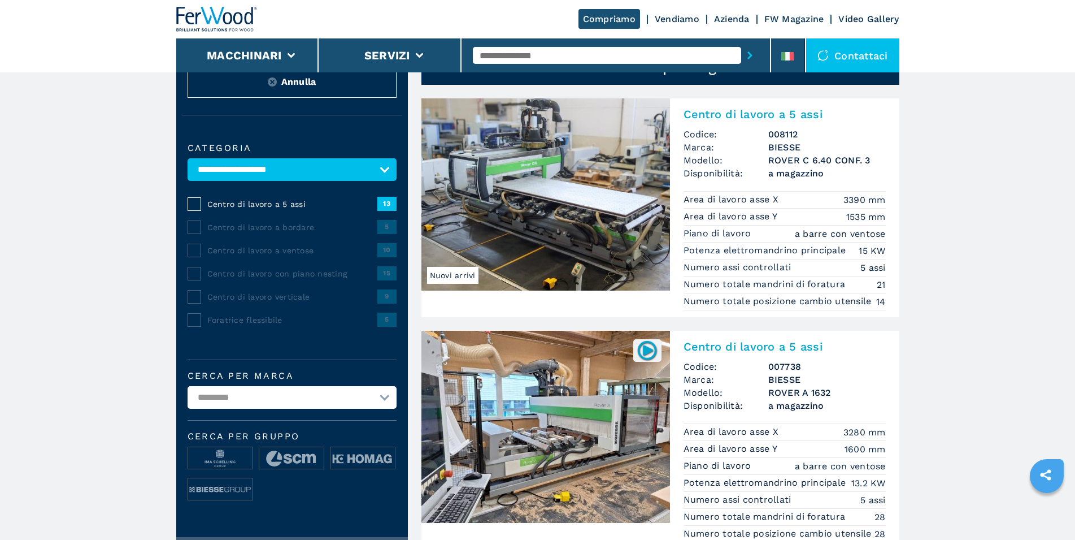
select select "***"
click option "***" at bounding box center [0, 0] width 0 height 0
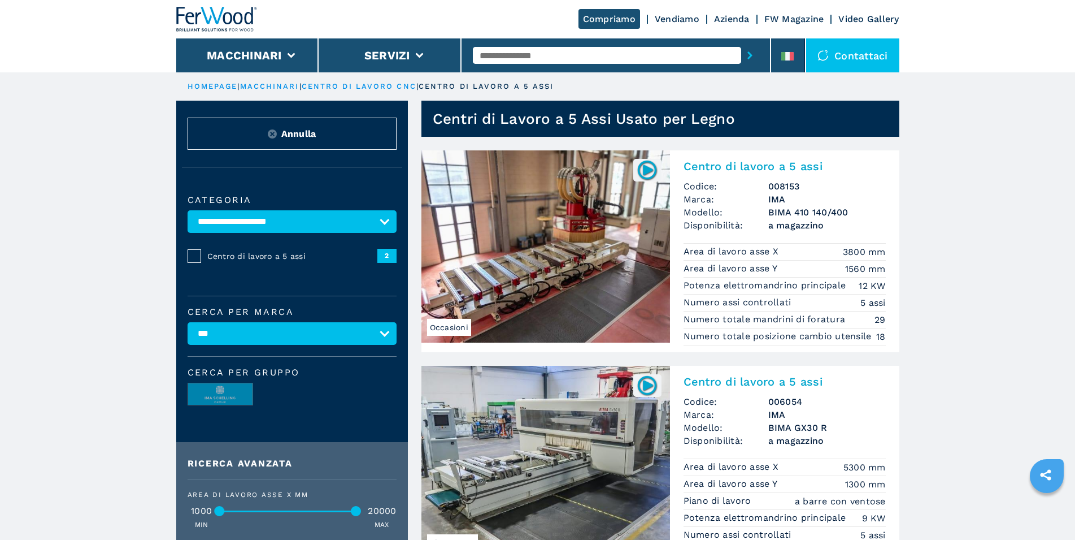
click at [526, 260] on img at bounding box center [546, 246] width 249 height 192
